Goal: Task Accomplishment & Management: Manage account settings

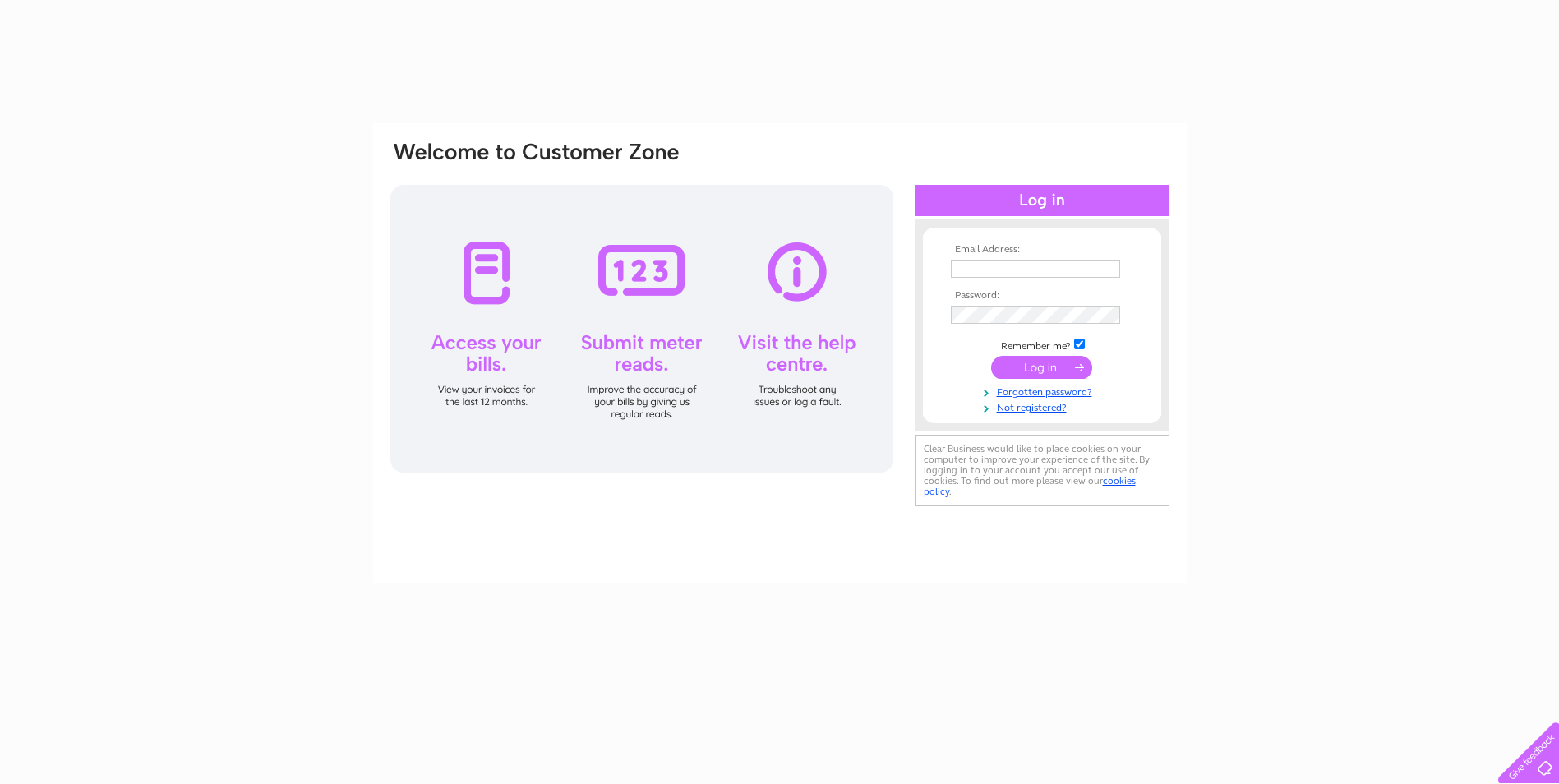
drag, startPoint x: 0, startPoint y: 0, endPoint x: 976, endPoint y: 274, distance: 1013.7
click at [976, 274] on input "text" at bounding box center [1036, 268] width 170 height 18
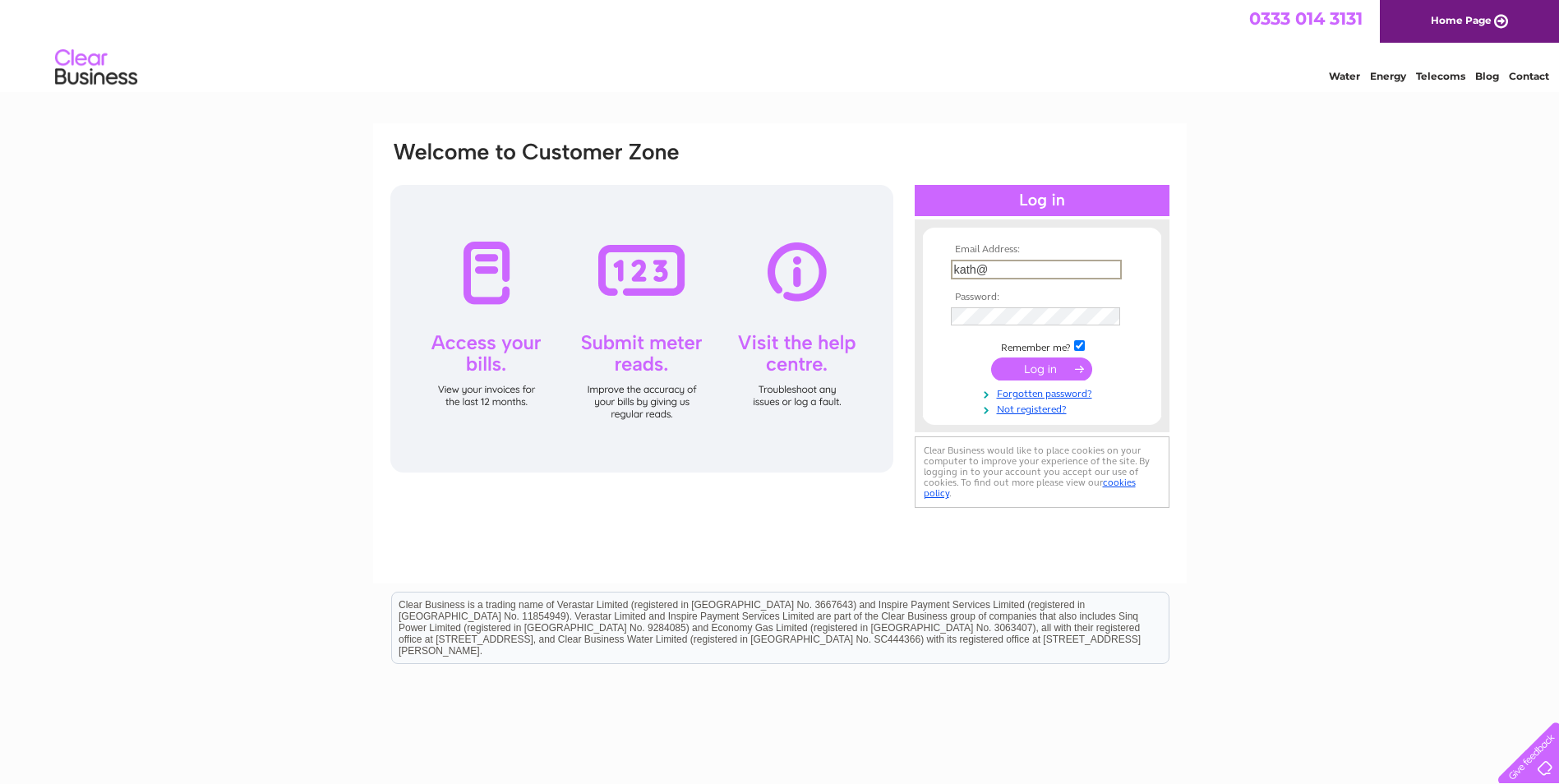
type input "kath@bowmacaccess.co.uk"
click at [1061, 376] on input "submit" at bounding box center [1041, 367] width 101 height 23
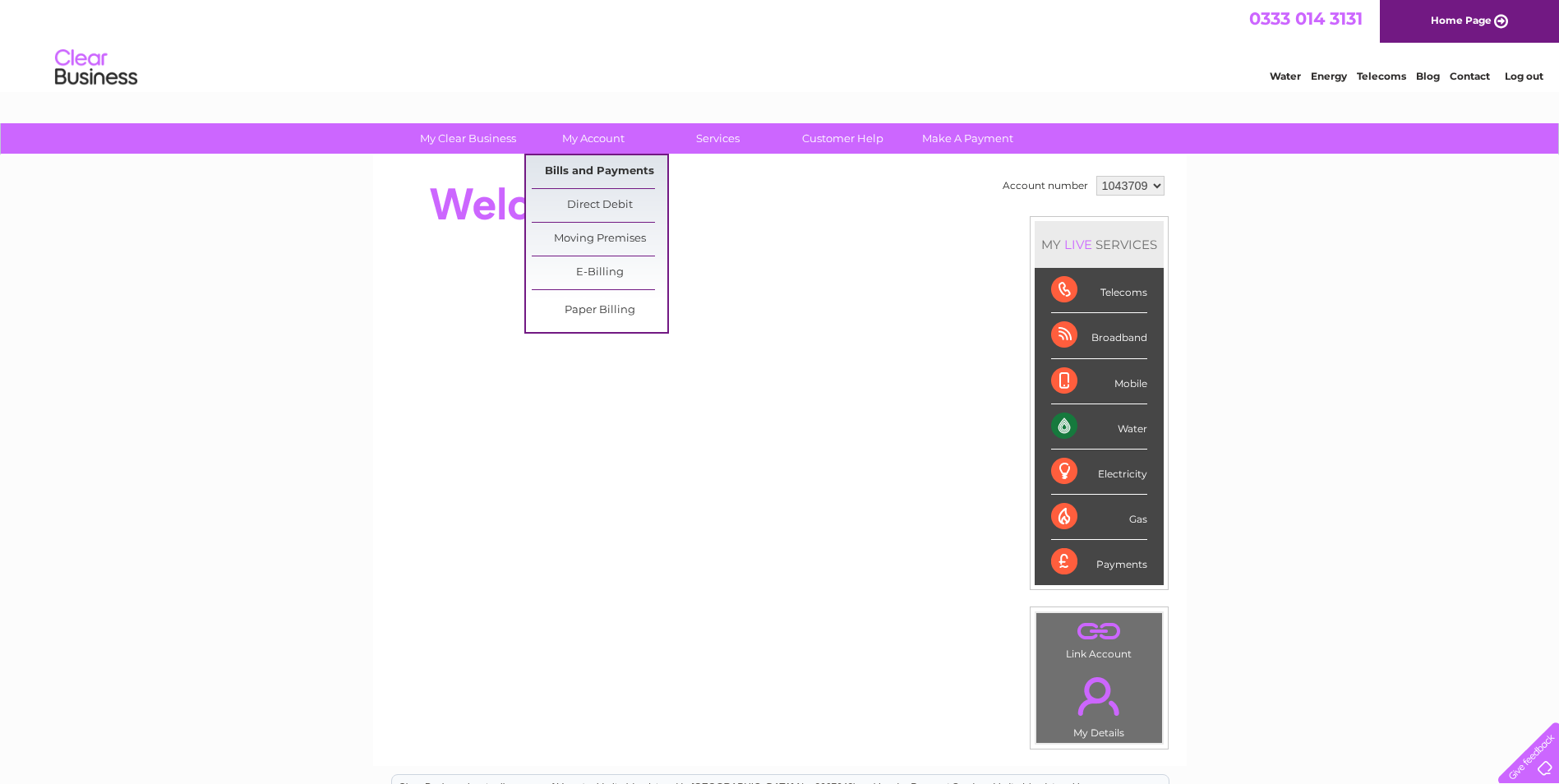
click at [606, 173] on link "Bills and Payments" at bounding box center [599, 171] width 136 height 33
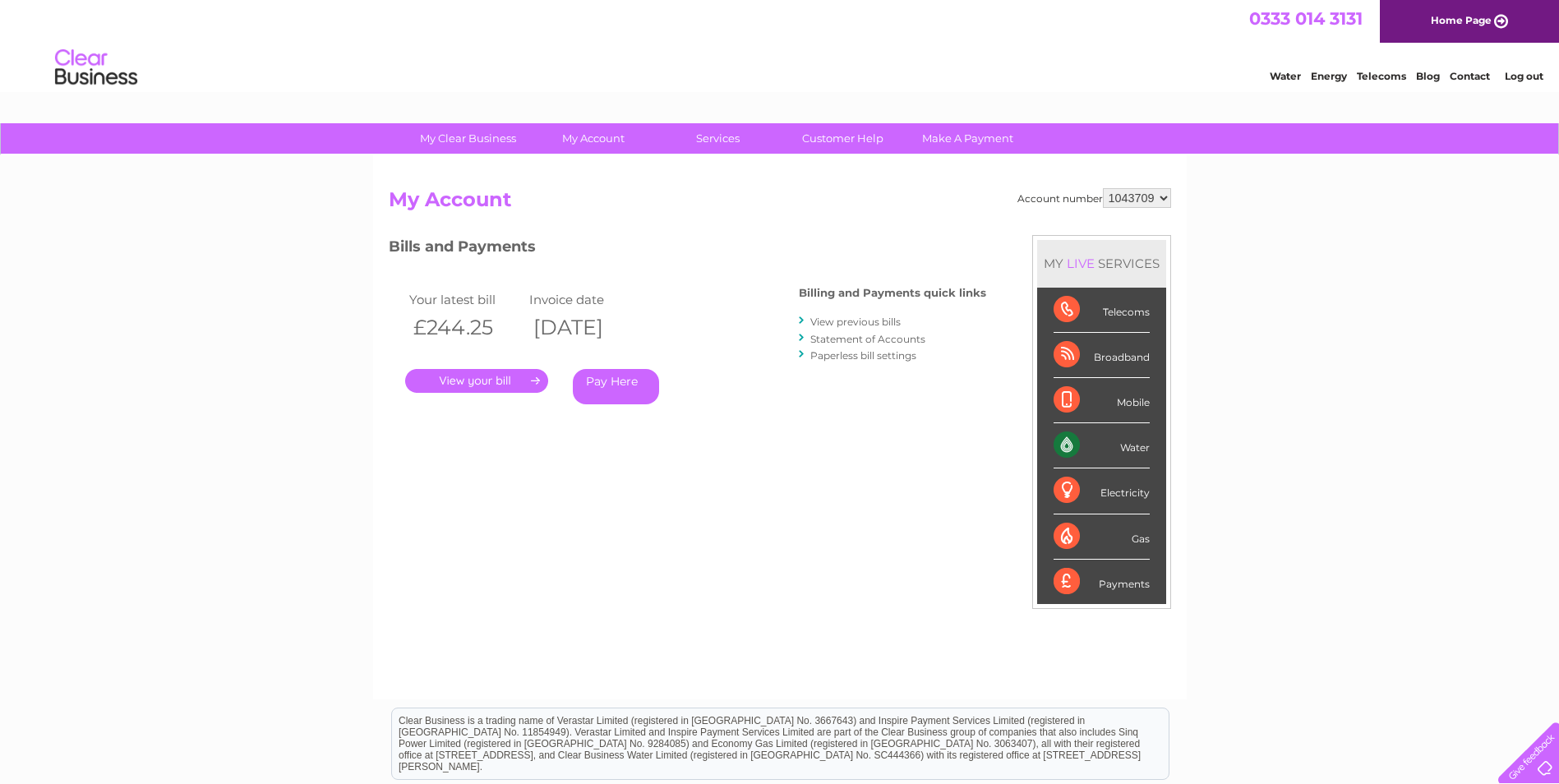
click at [483, 385] on link "." at bounding box center [476, 381] width 143 height 24
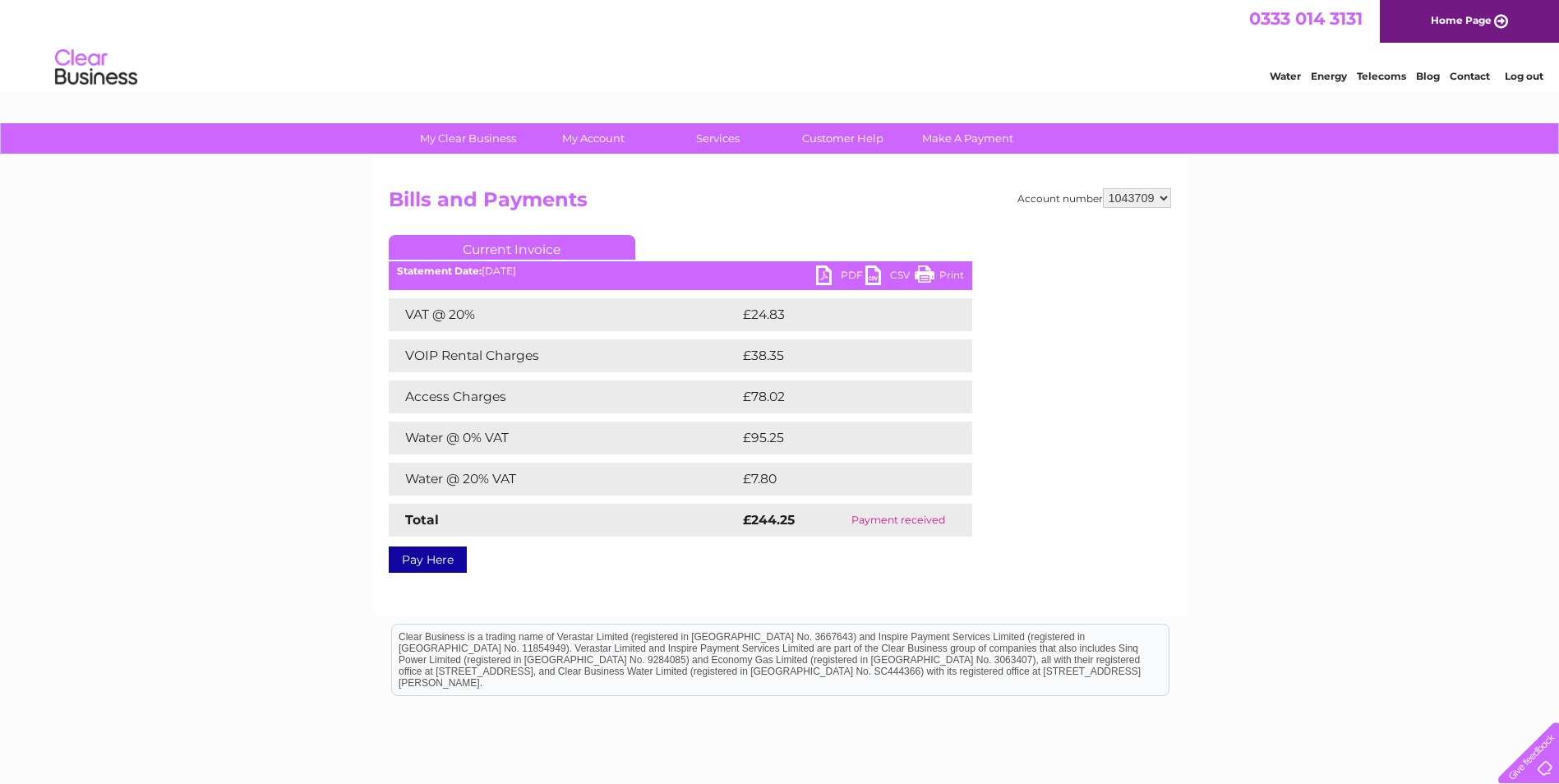
click at [825, 276] on link "PDF" at bounding box center [841, 278] width 49 height 24
